Goal: Transaction & Acquisition: Obtain resource

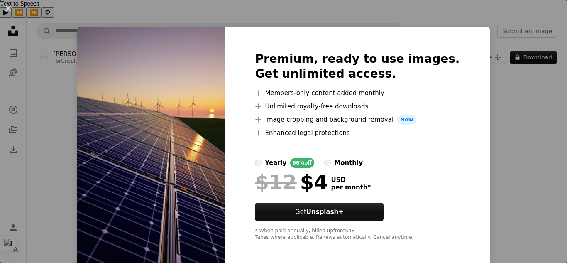
click at [537, 142] on div "An X shape Premium, ready to use images. Get unlimited access. A plus sign Memb…" at bounding box center [283, 131] width 567 height 263
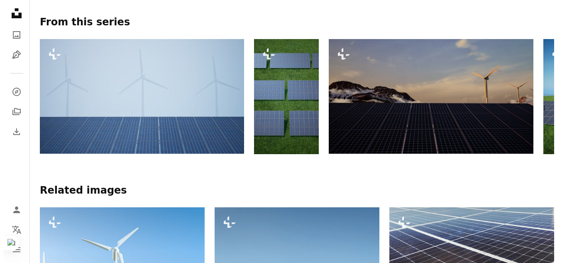
scroll to position [465, 0]
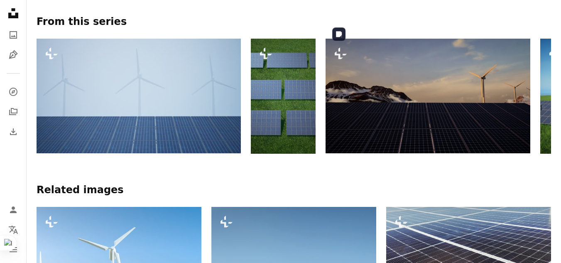
click at [418, 105] on img at bounding box center [427, 96] width 204 height 115
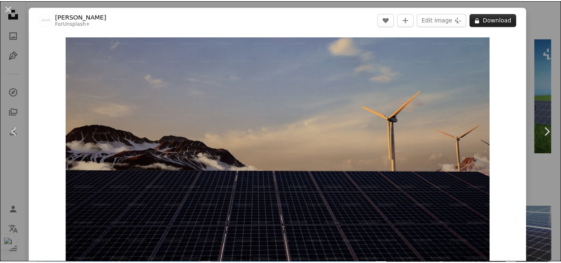
scroll to position [13, 0]
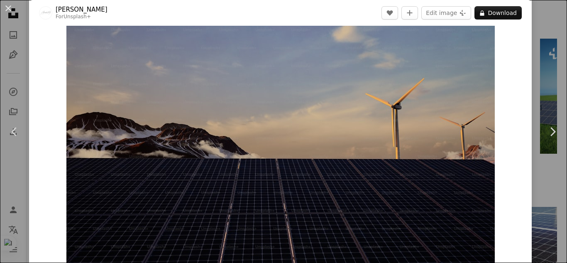
click at [534, 10] on div "An X shape Chevron left Chevron right Alexander Mils For Unsplash+ A heart A pl…" at bounding box center [283, 131] width 567 height 263
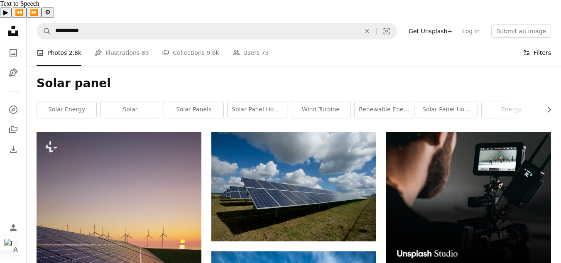
click at [540, 39] on button "Filters Filters" at bounding box center [536, 52] width 28 height 27
